Goal: Submit feedback/report problem

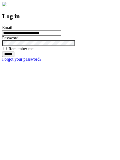
type input "**********"
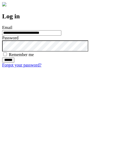
click at [14, 63] on input "******" at bounding box center [8, 59] width 12 height 5
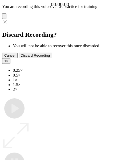
type input "**********"
